Goal: Register for event/course

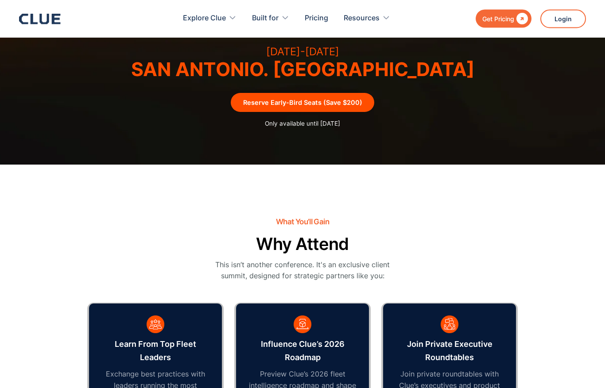
scroll to position [248, 0]
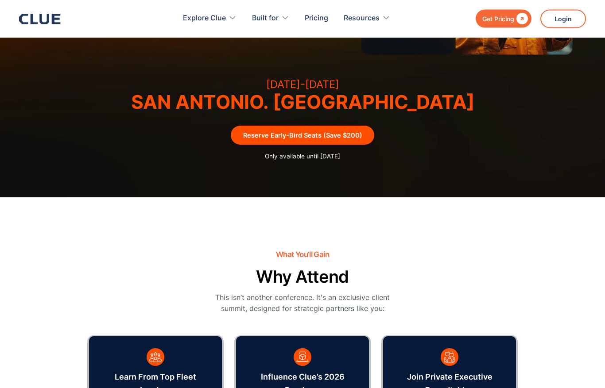
click at [326, 135] on link "Reserve Early-Bird Seats (Save $200)" at bounding box center [302, 135] width 143 height 19
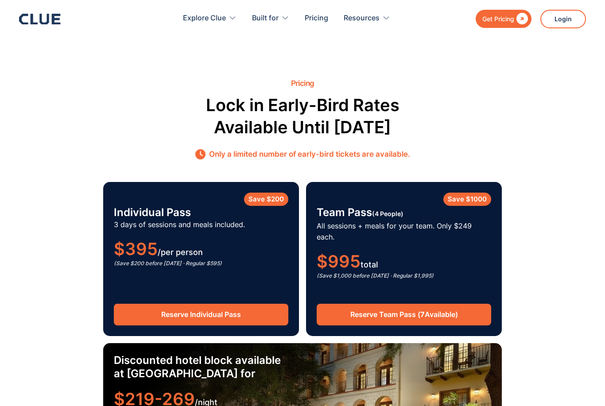
scroll to position [1242, 0]
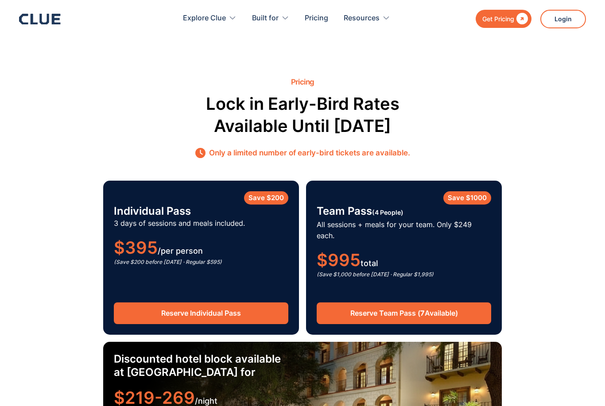
click at [380, 302] on link "Reserve Team Pass ( 7 Available)" at bounding box center [404, 313] width 174 height 22
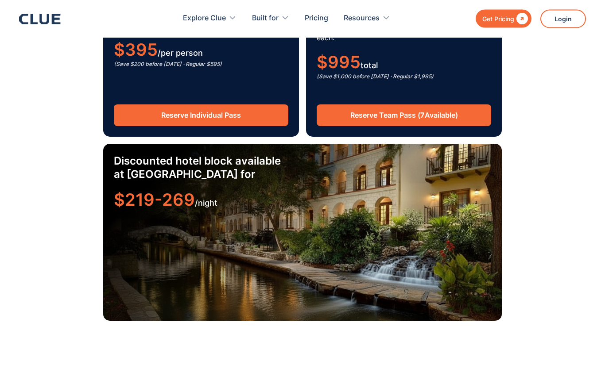
scroll to position [1447, 0]
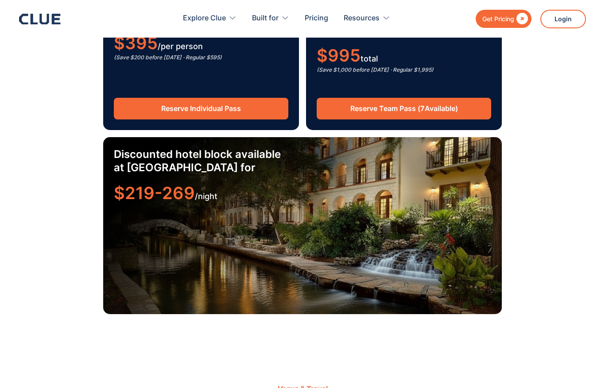
click at [300, 222] on div "Discounted hotel block available at Omni La Mansión del Río for $219-269 /night" at bounding box center [302, 225] width 399 height 177
click at [174, 183] on span "$219-269" at bounding box center [154, 193] width 81 height 20
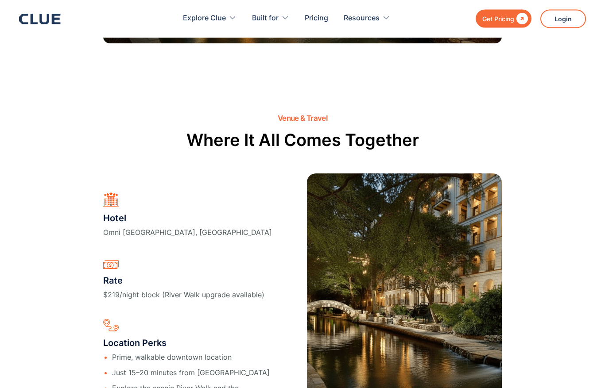
scroll to position [1717, 0]
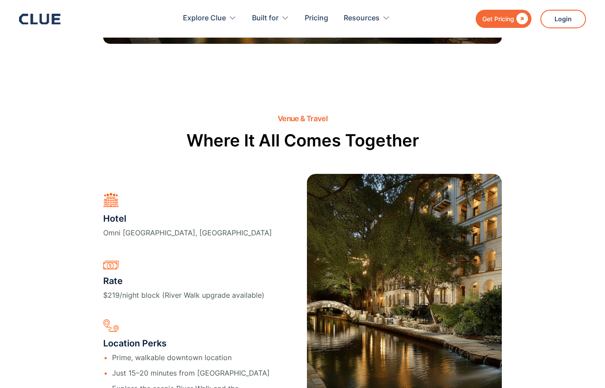
click at [114, 212] on h3 "Hotel" at bounding box center [187, 218] width 169 height 13
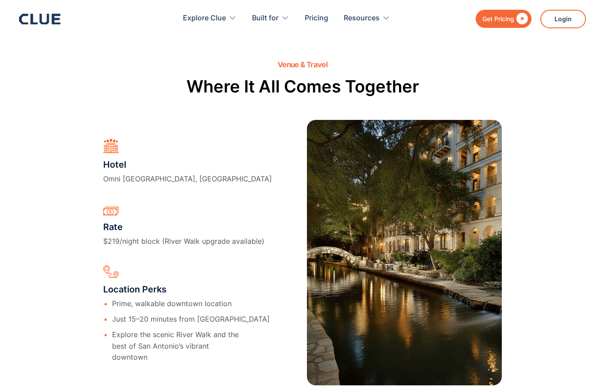
scroll to position [1772, 0]
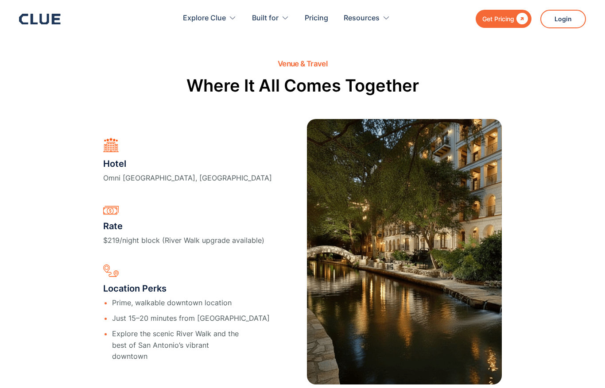
click at [111, 220] on h3 "Rate" at bounding box center [183, 226] width 161 height 13
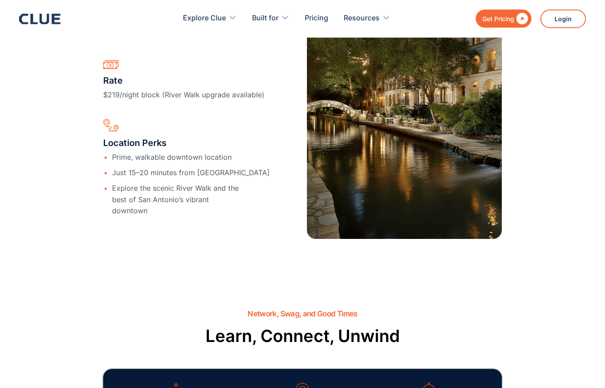
scroll to position [1863, 0]
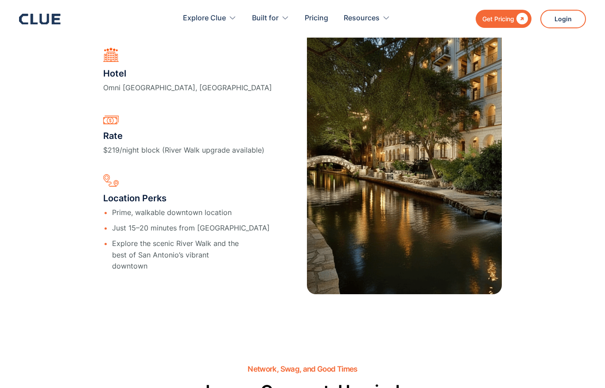
click at [31, 307] on section "Venue & Travel Where It All Comes Together Hotel Omni La Mansión del Río, San A…" at bounding box center [302, 132] width 605 height 396
click at [390, 180] on img at bounding box center [404, 162] width 195 height 266
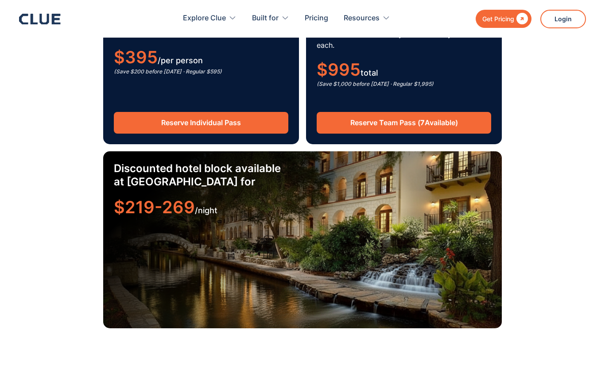
scroll to position [1427, 0]
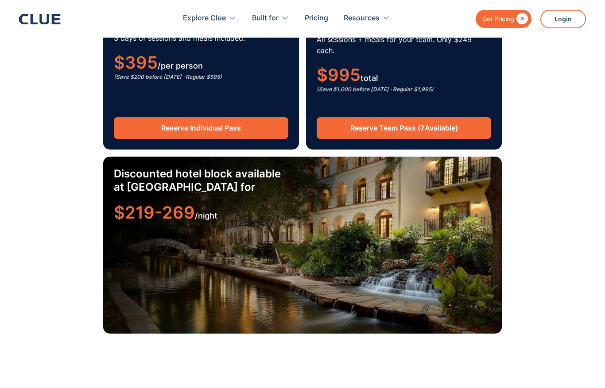
click at [278, 167] on h3 "Discounted hotel block available at [GEOGRAPHIC_DATA] for" at bounding box center [202, 180] width 177 height 27
click at [255, 184] on div "Discounted hotel block available at Omni La Mansión del Río for $219-269 /night" at bounding box center [302, 194] width 377 height 54
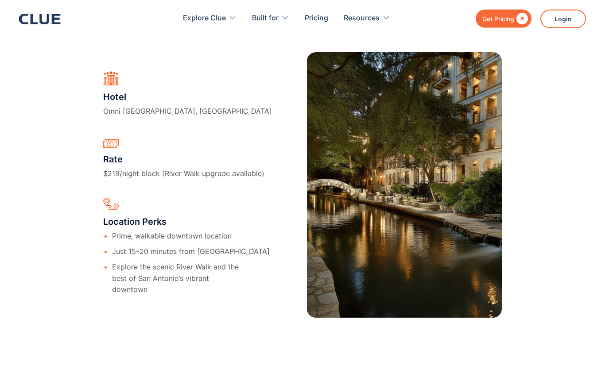
scroll to position [1840, 0]
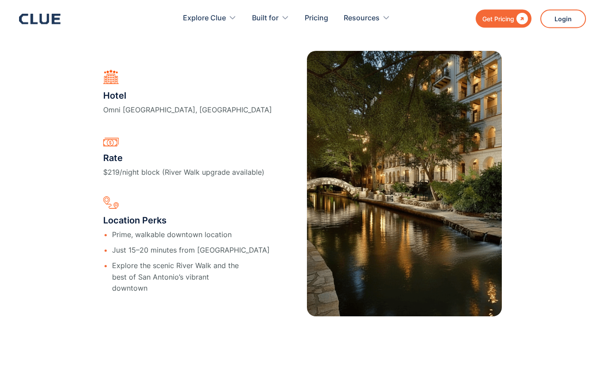
click at [110, 132] on img at bounding box center [110, 139] width 15 height 15
click at [113, 70] on img at bounding box center [110, 77] width 15 height 15
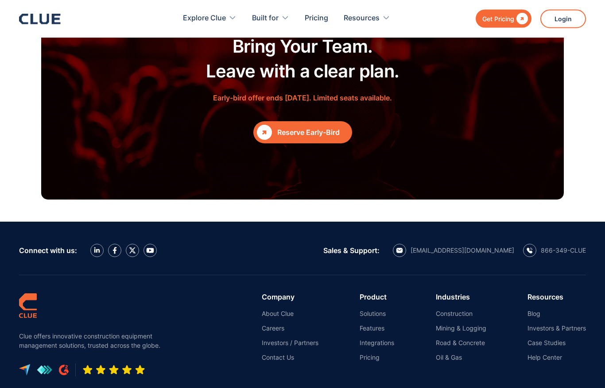
scroll to position [3194, 0]
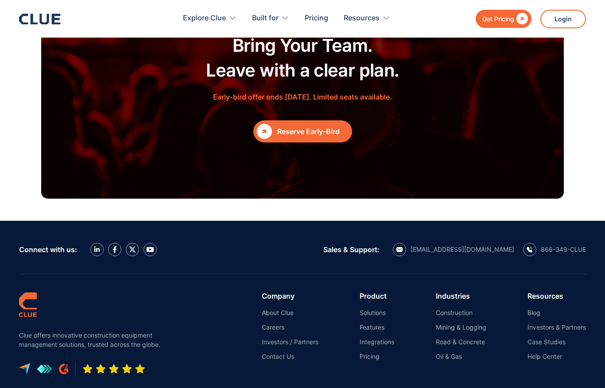
click at [303, 126] on div "Reserve Early-Bird" at bounding box center [312, 131] width 71 height 11
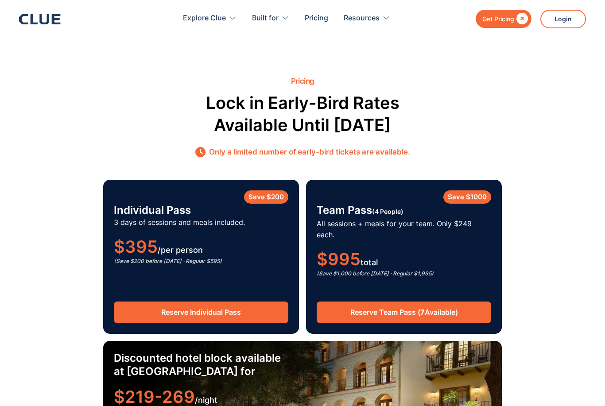
scroll to position [1242, 0]
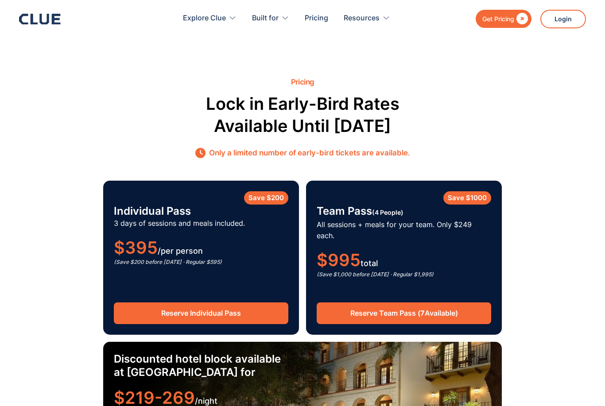
click at [229, 352] on h3 "Discounted hotel block available at [GEOGRAPHIC_DATA] for" at bounding box center [202, 365] width 177 height 27
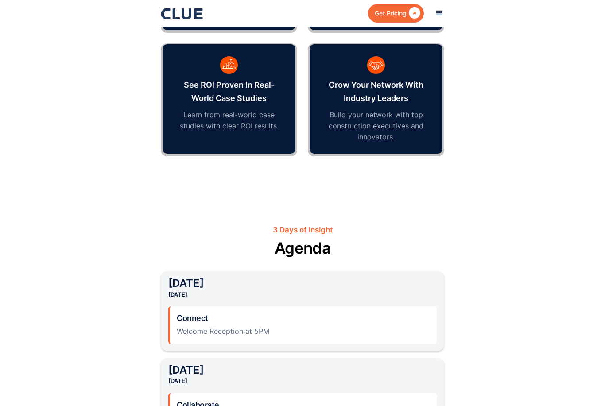
scroll to position [682, 0]
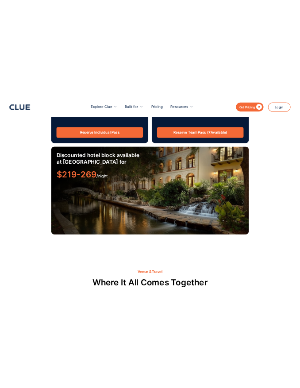
scroll to position [2169, 0]
